Goal: Transaction & Acquisition: Purchase product/service

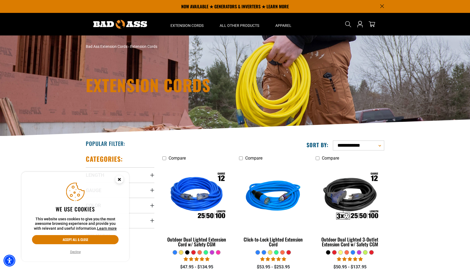
scroll to position [1, 0]
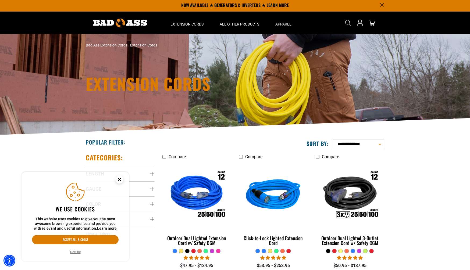
click at [122, 172] on icon "Close this option" at bounding box center [119, 180] width 16 height 16
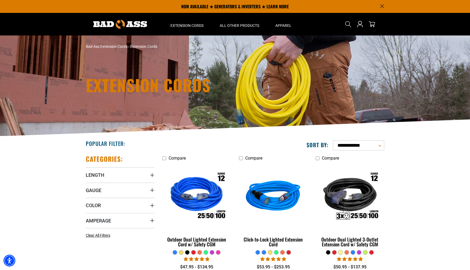
drag, startPoint x: 119, startPoint y: 180, endPoint x: 118, endPoint y: 184, distance: 3.8
click at [119, 180] on summary "Length" at bounding box center [120, 174] width 69 height 15
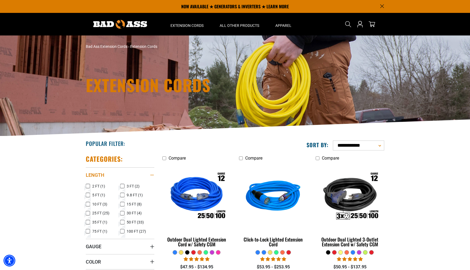
drag, startPoint x: 122, startPoint y: 174, endPoint x: 128, endPoint y: 174, distance: 6.4
click at [122, 174] on summary "Length" at bounding box center [120, 174] width 69 height 15
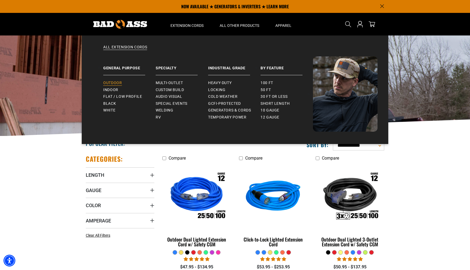
click at [110, 83] on span "Outdoor" at bounding box center [112, 83] width 19 height 5
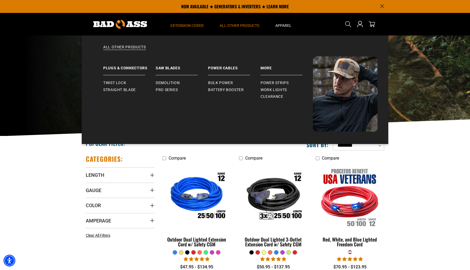
scroll to position [1, 0]
